Goal: Check status: Check status

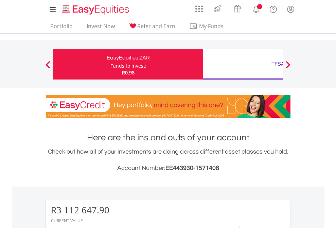
scroll to position [65, 107]
click at [110, 64] on div "Funds to invest:" at bounding box center [128, 66] width 36 height 7
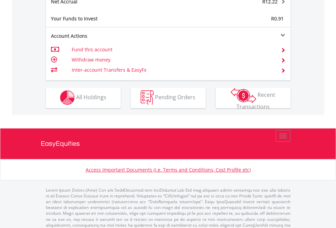
scroll to position [665, 0]
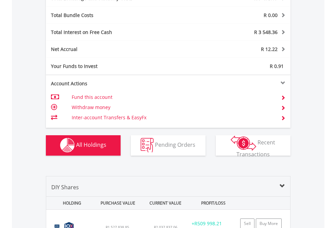
scroll to position [783, 0]
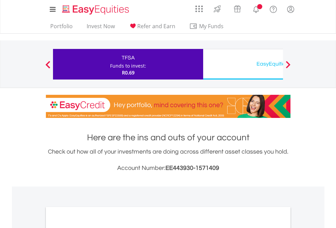
scroll to position [408, 0]
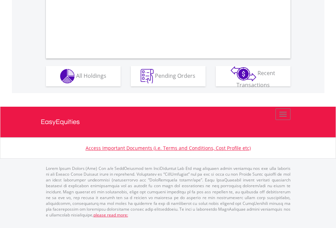
click at [76, 79] on span "All Holdings" at bounding box center [91, 75] width 30 height 7
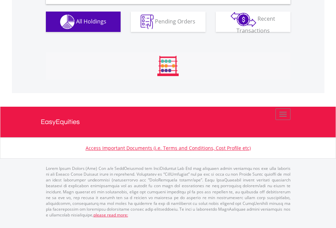
scroll to position [657, 0]
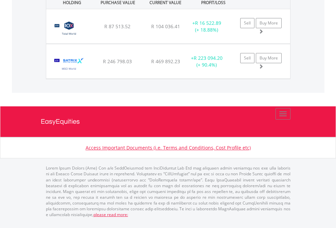
scroll to position [49, 0]
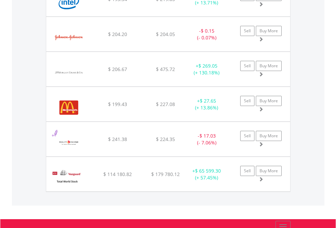
scroll to position [65, 107]
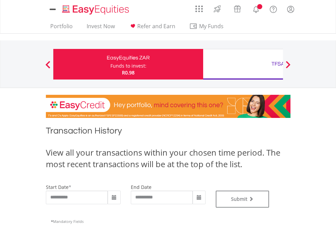
type input "**********"
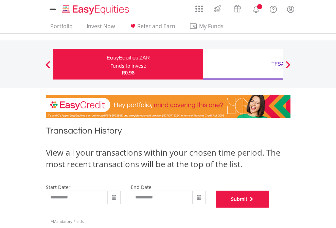
click at [269, 208] on button "Submit" at bounding box center [243, 199] width 54 height 17
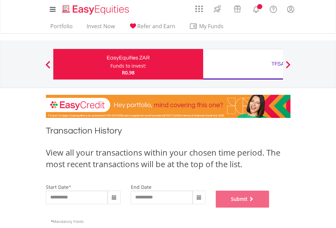
scroll to position [276, 0]
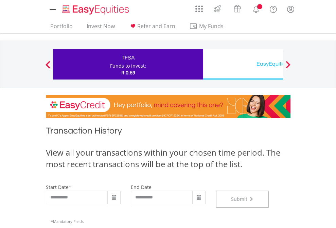
scroll to position [276, 0]
click at [243, 64] on div "EasyEquities USD" at bounding box center [278, 64] width 142 height 10
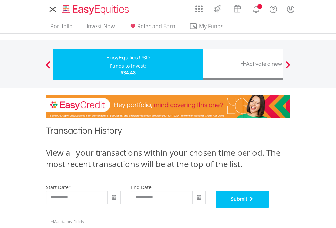
click at [269, 208] on button "Submit" at bounding box center [243, 199] width 54 height 17
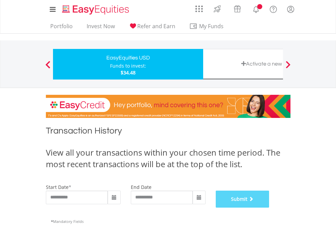
scroll to position [276, 0]
